Goal: Task Accomplishment & Management: Manage account settings

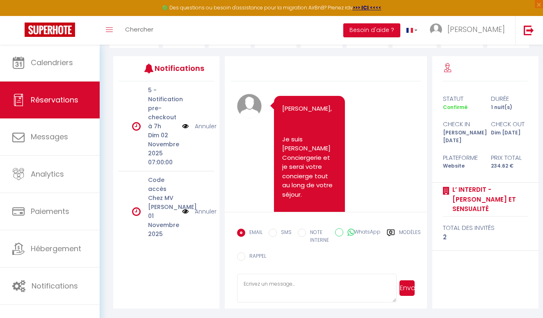
scroll to position [158, 0]
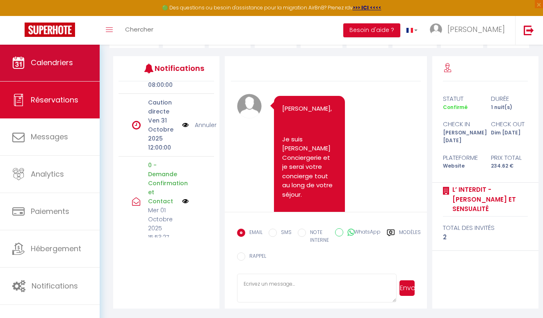
click at [65, 71] on link "Calendriers" at bounding box center [50, 62] width 100 height 37
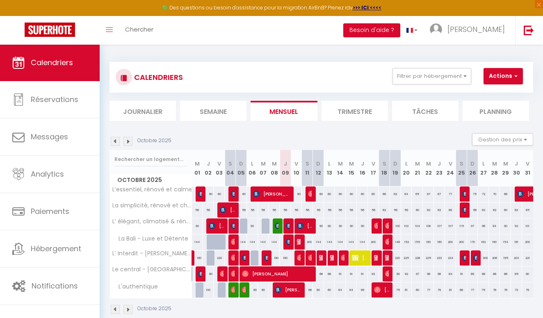
click at [126, 143] on img at bounding box center [128, 141] width 9 height 9
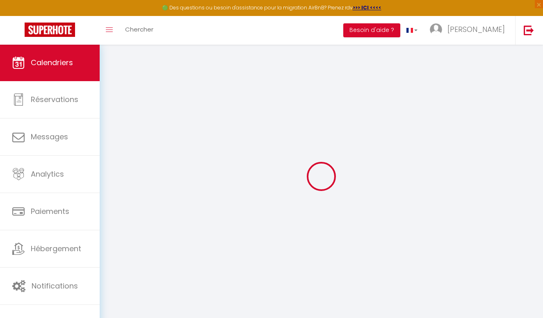
select select
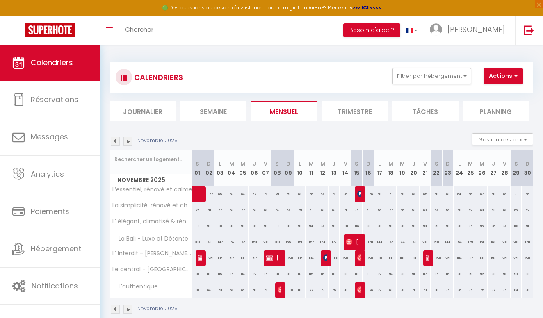
click at [202, 259] on div at bounding box center [201, 259] width 11 height 16
click at [201, 260] on img at bounding box center [201, 258] width 7 height 7
select select "OK"
select select "KO"
select select "1"
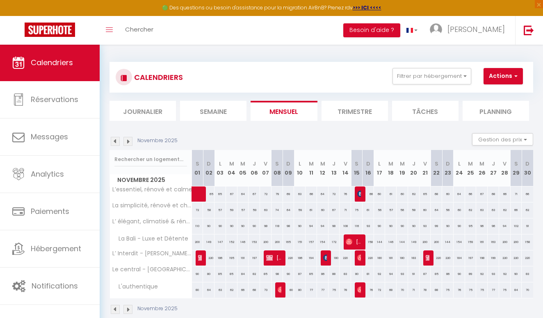
select select "0"
select select "1"
select select
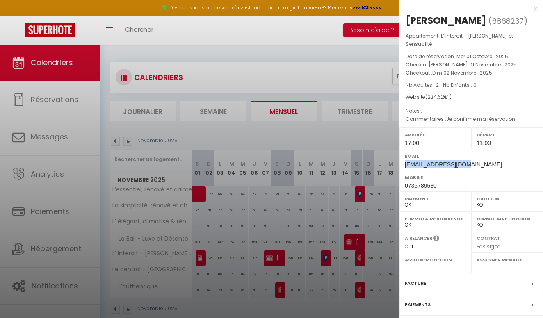
drag, startPoint x: 463, startPoint y: 172, endPoint x: 400, endPoint y: 170, distance: 63.2
click at [400, 170] on div "Email [EMAIL_ADDRESS][DOMAIN_NAME]" at bounding box center [472, 159] width 144 height 21
copy span "[EMAIL_ADDRESS][DOMAIN_NAME]"
